Goal: Communication & Community: Answer question/provide support

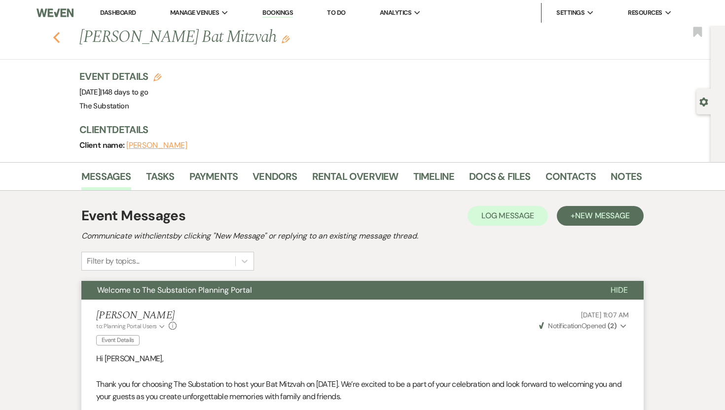
click at [56, 31] on button "Previous" at bounding box center [56, 37] width 7 height 14
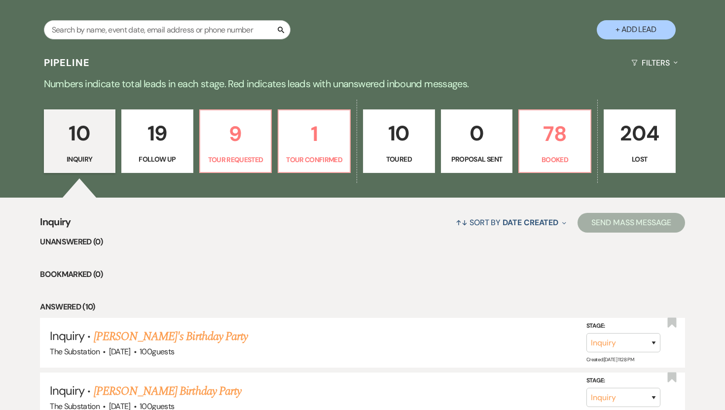
scroll to position [194, 0]
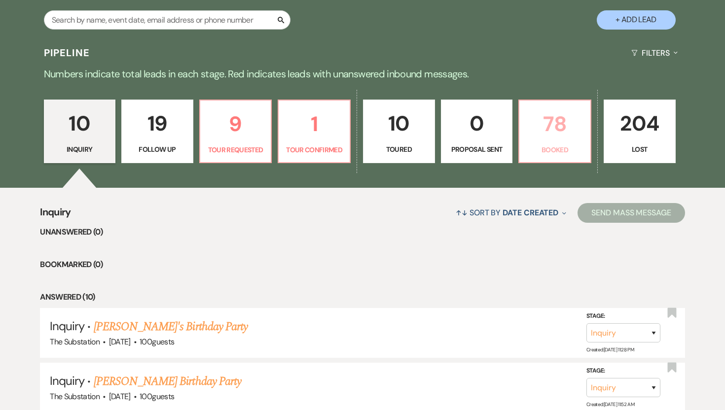
click at [560, 133] on p "78" at bounding box center [554, 124] width 59 height 33
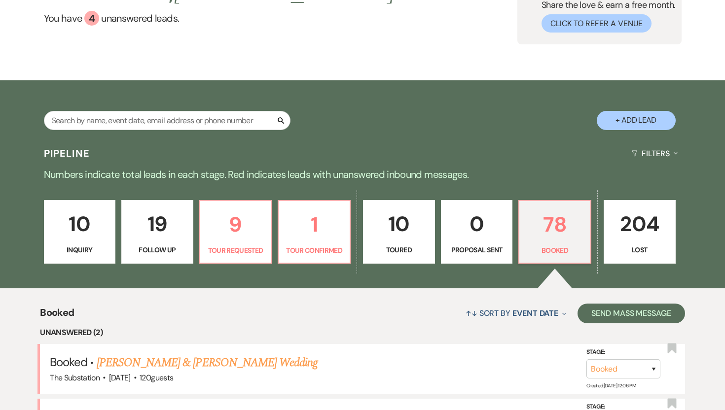
scroll to position [194, 0]
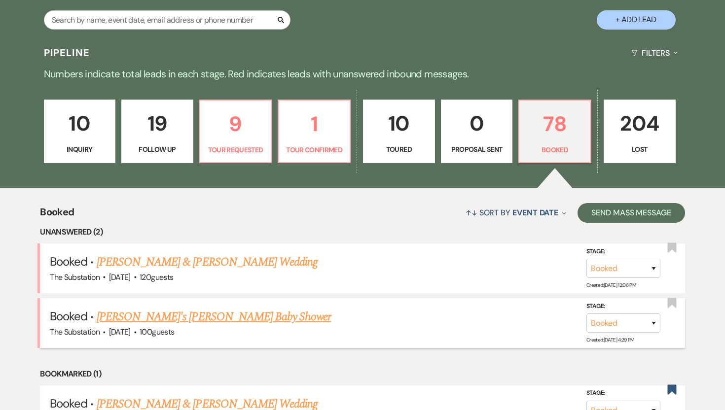
click at [184, 318] on link "[PERSON_NAME]'s [PERSON_NAME] Baby Shower" at bounding box center [214, 317] width 235 height 18
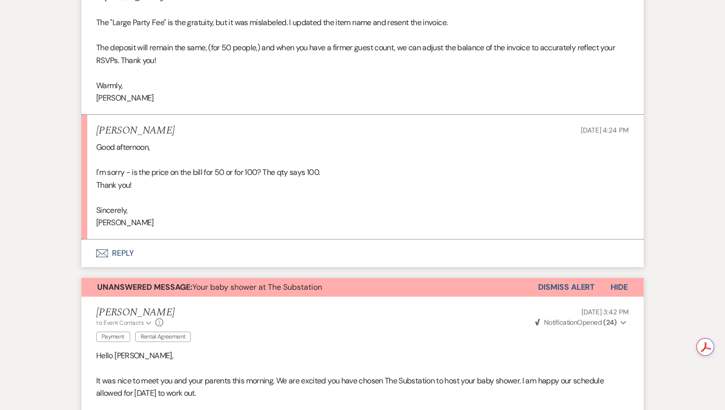
scroll to position [1652, 0]
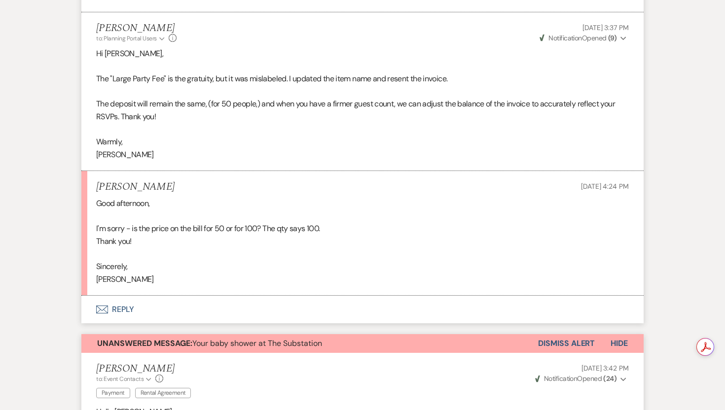
click at [108, 306] on icon "Envelope" at bounding box center [102, 310] width 12 height 8
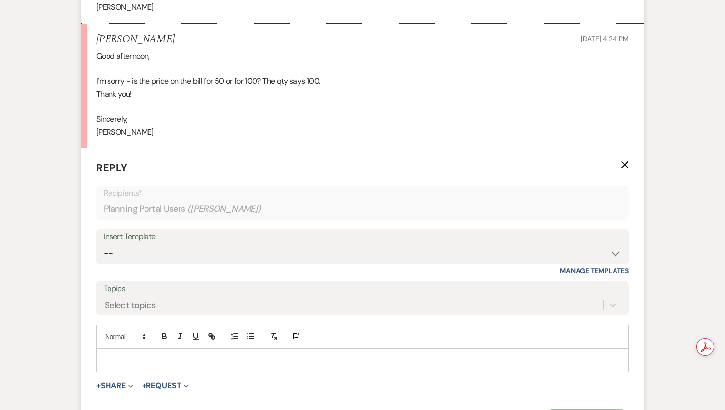
scroll to position [1799, 0]
click at [220, 364] on p at bounding box center [362, 361] width 517 height 11
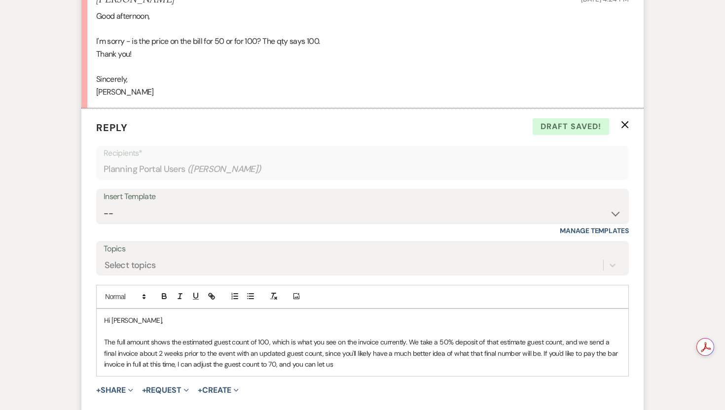
scroll to position [1872, 0]
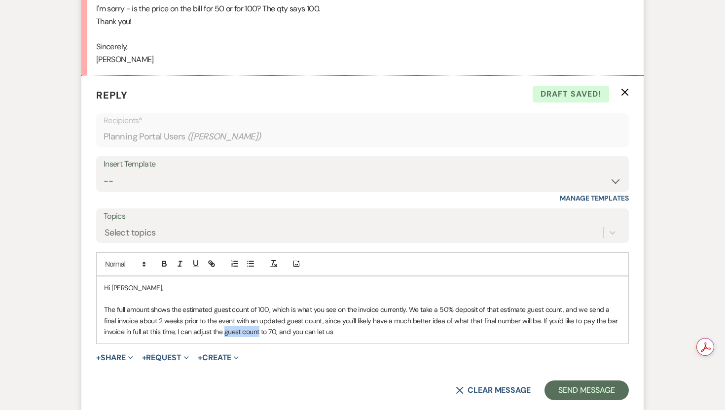
drag, startPoint x: 225, startPoint y: 405, endPoint x: 258, endPoint y: 332, distance: 80.3
click at [258, 332] on p "The full amount shows the estimated guest count of 100, which is what you see o…" at bounding box center [362, 320] width 517 height 33
click at [259, 333] on p "The full amount shows the estimated guest count of 100, which is what you see o…" at bounding box center [362, 320] width 517 height 33
click at [269, 332] on p "The full amount shows the estimated guest count of 100, which is what you see o…" at bounding box center [362, 320] width 517 height 33
click at [418, 334] on p "The full amount shows the estimated guest count of 100, which is what you see o…" at bounding box center [362, 320] width 517 height 33
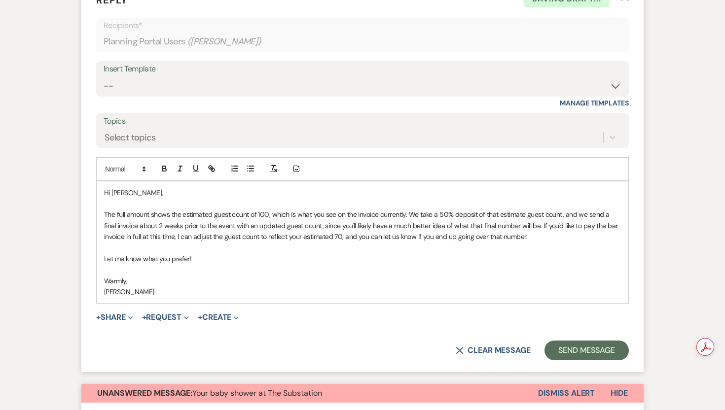
scroll to position [1969, 0]
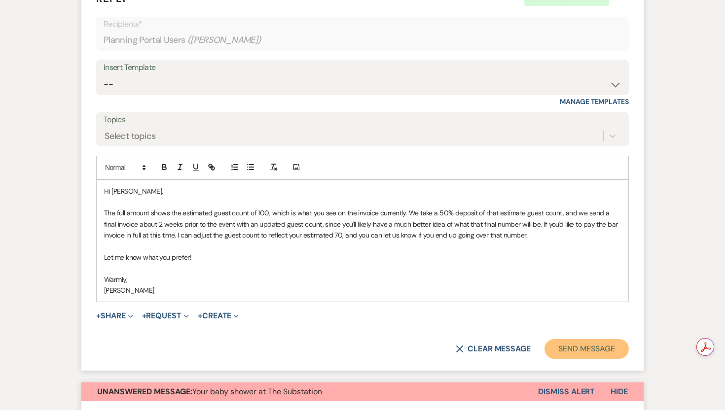
click at [566, 348] on button "Send Message" at bounding box center [587, 349] width 84 height 20
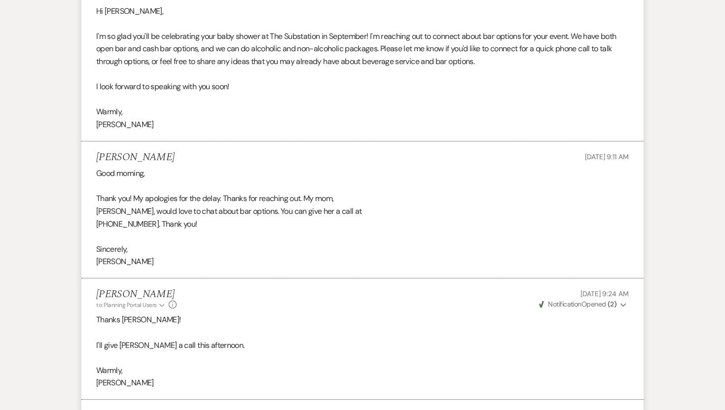
scroll to position [314, 0]
